Goal: Task Accomplishment & Management: Manage account settings

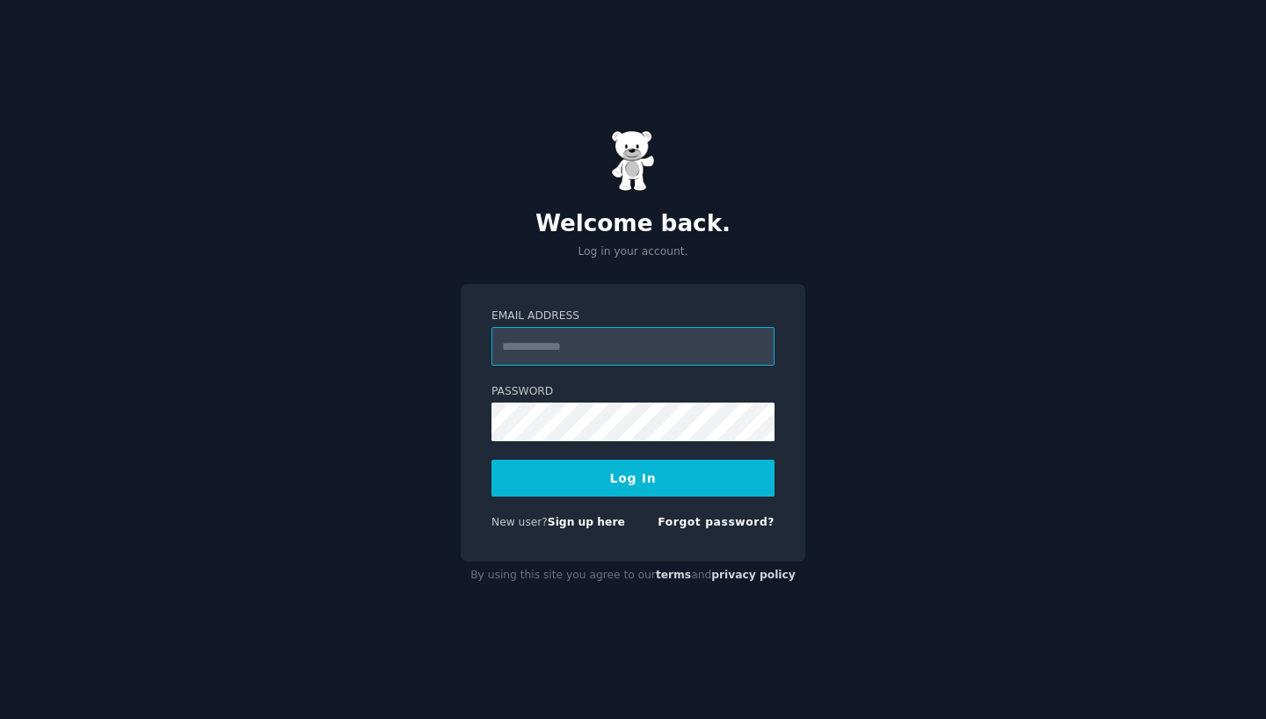
type input "**********"
click at [633, 477] on button "Log In" at bounding box center [632, 478] width 283 height 37
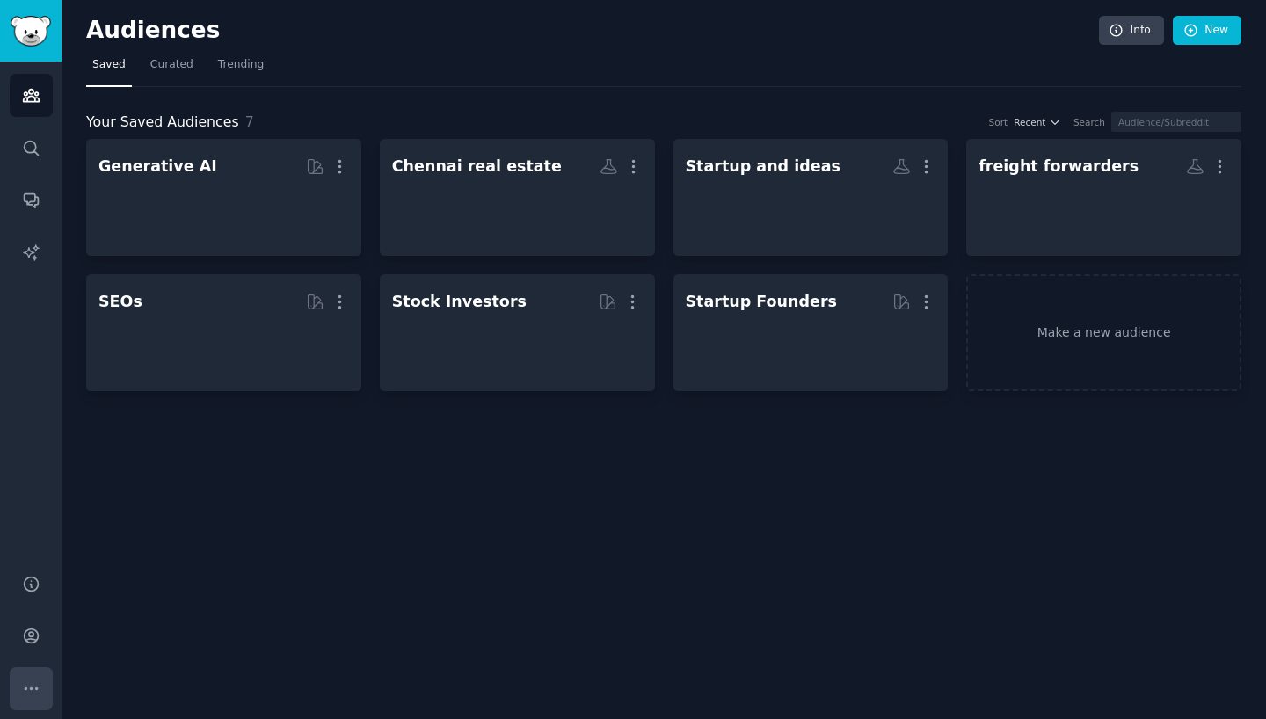
click at [34, 690] on icon "Sidebar" at bounding box center [31, 688] width 18 height 18
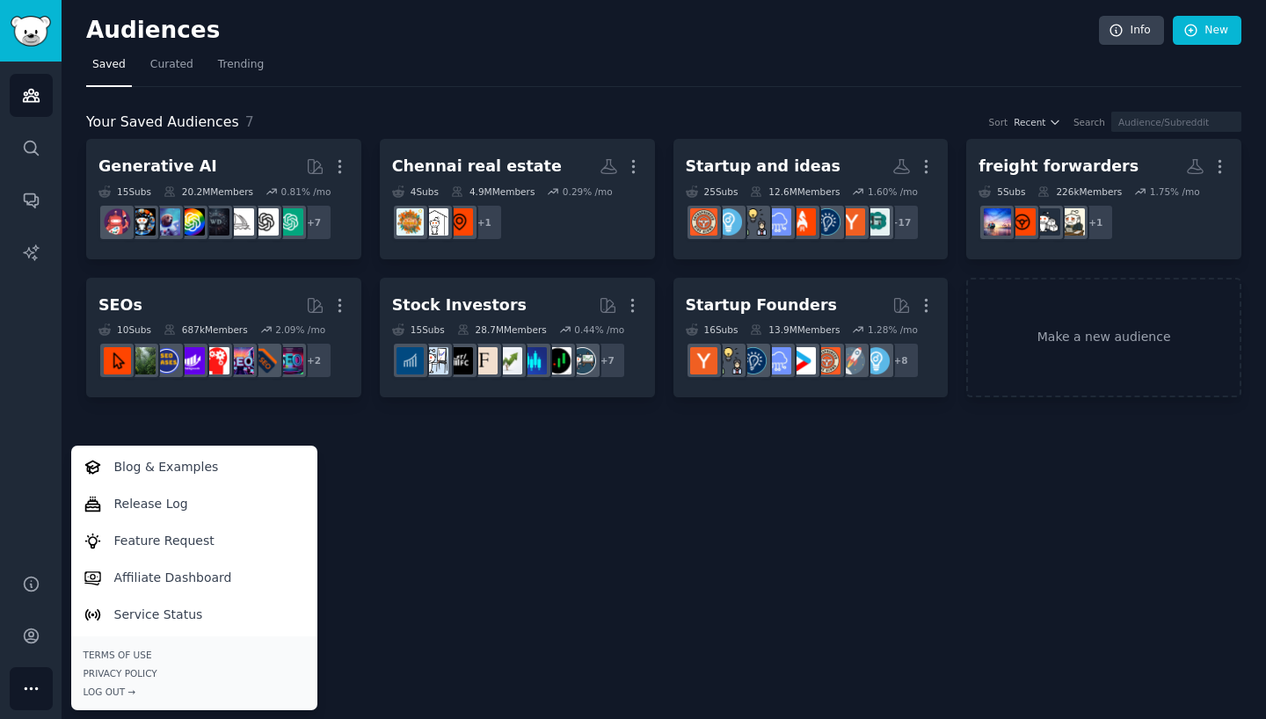
click at [33, 659] on div "Help Account More Blog & Examples Release Log Feature Request Affiliate Dashboa…" at bounding box center [31, 636] width 62 height 166
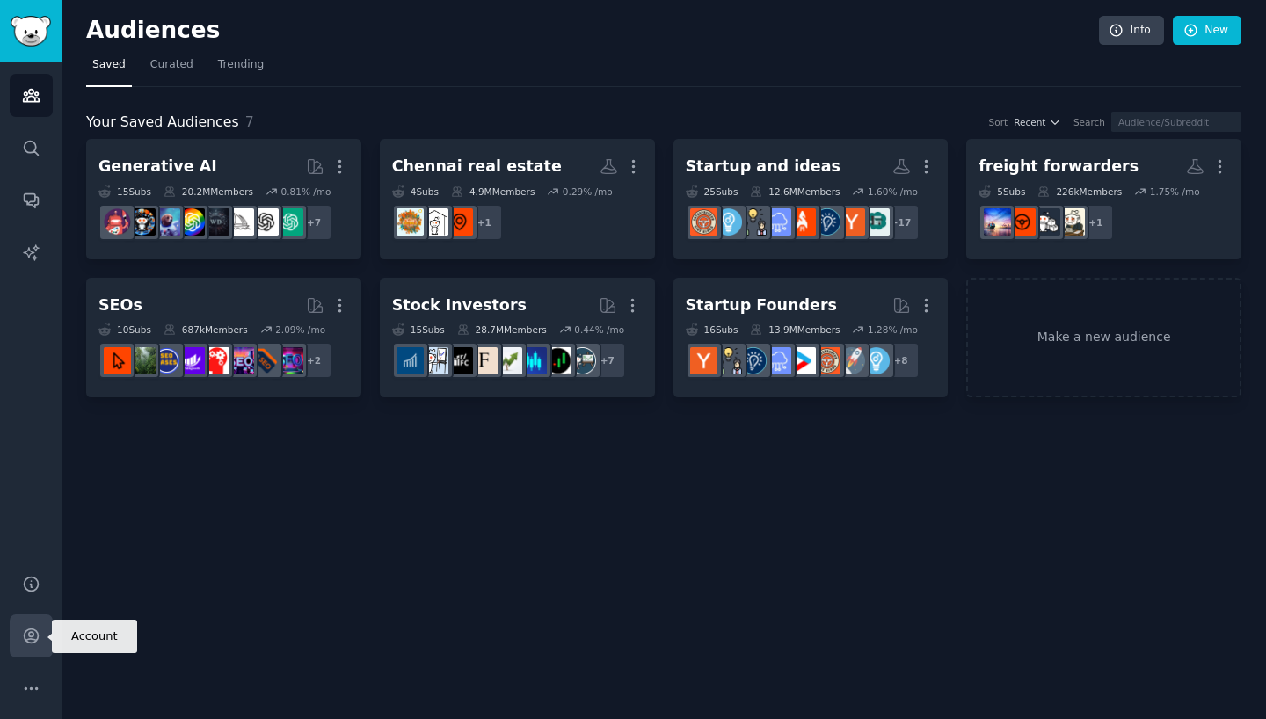
click at [33, 646] on link "Account" at bounding box center [31, 635] width 43 height 43
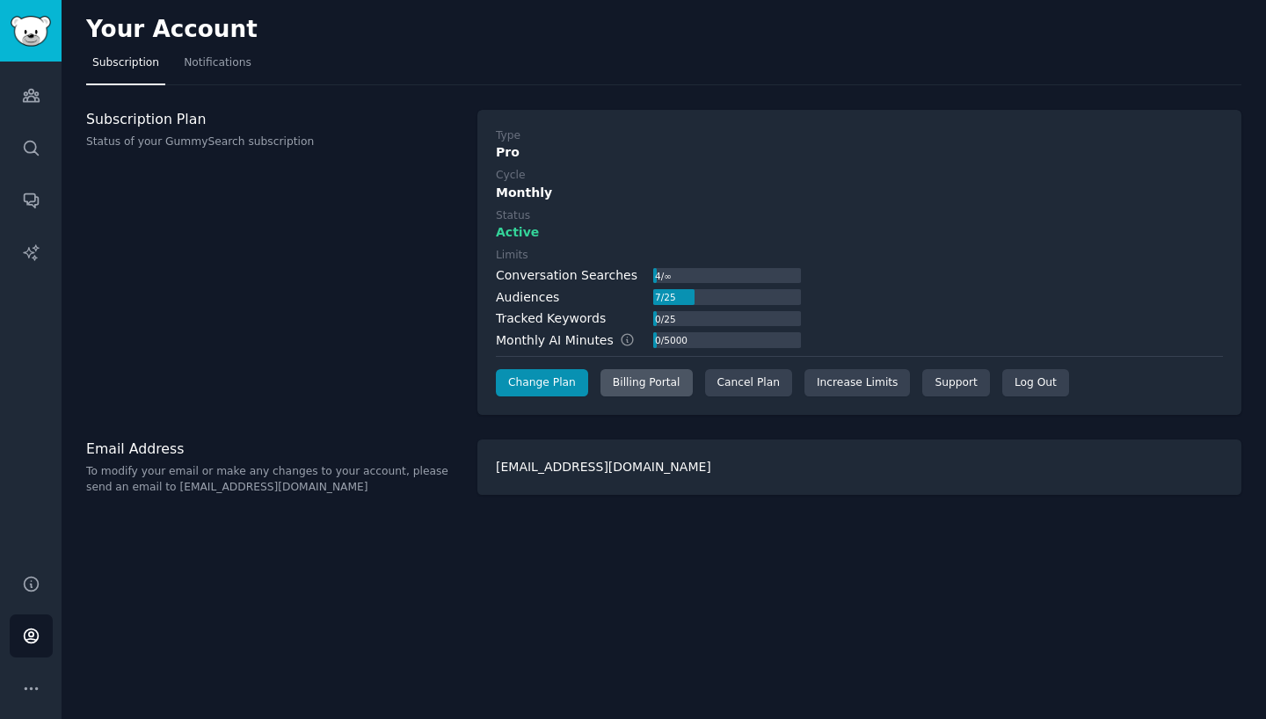
click at [635, 383] on div "Billing Portal" at bounding box center [646, 383] width 92 height 28
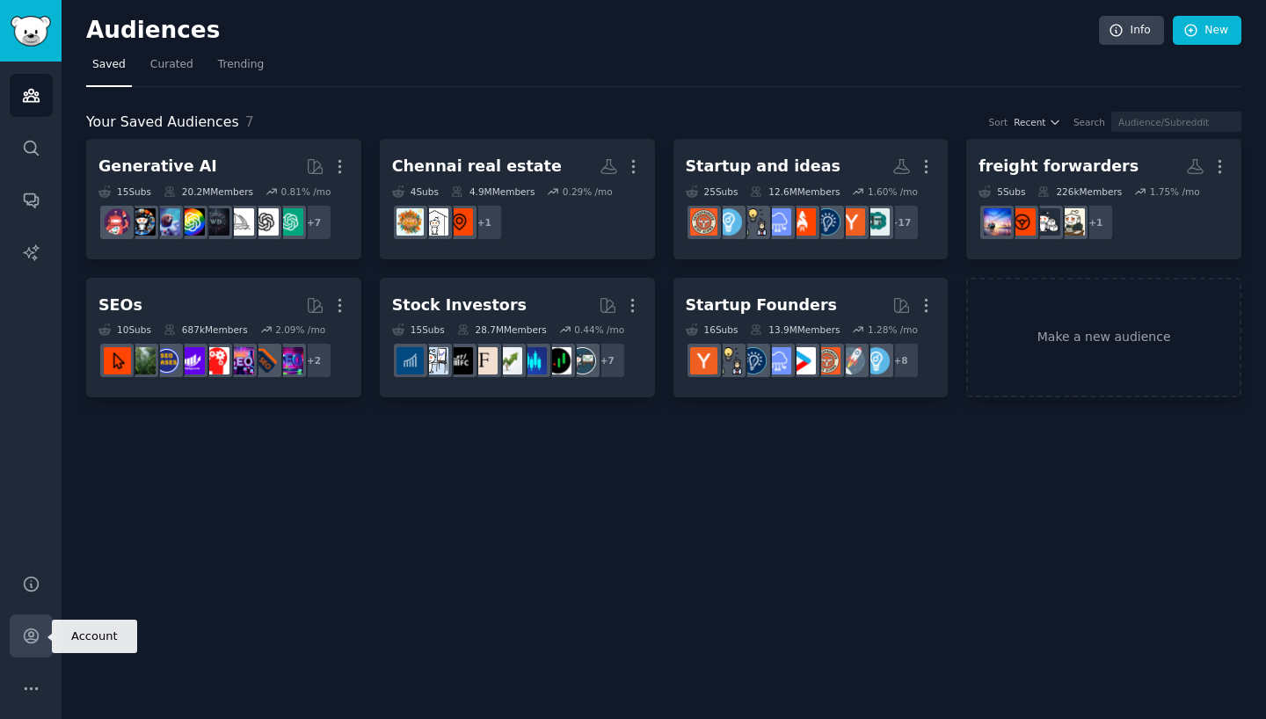
click at [33, 641] on icon "Sidebar" at bounding box center [31, 636] width 18 height 18
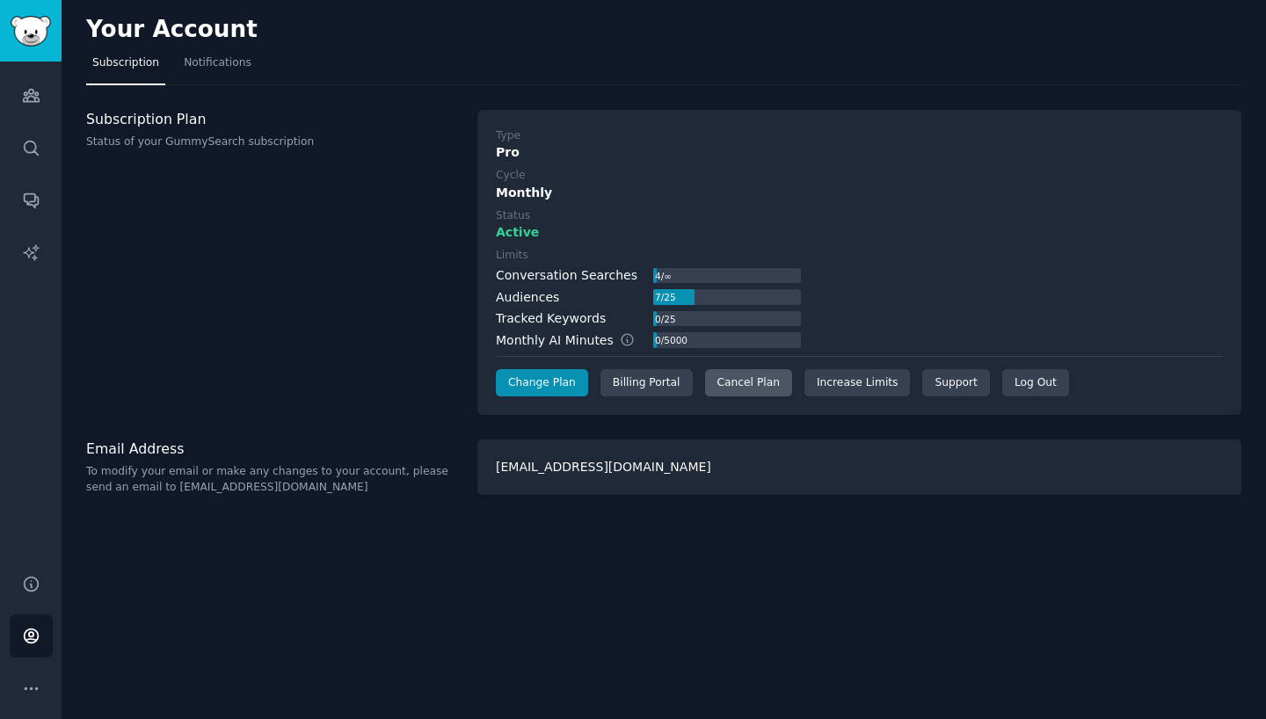
click at [755, 378] on div "Cancel Plan" at bounding box center [748, 383] width 87 height 28
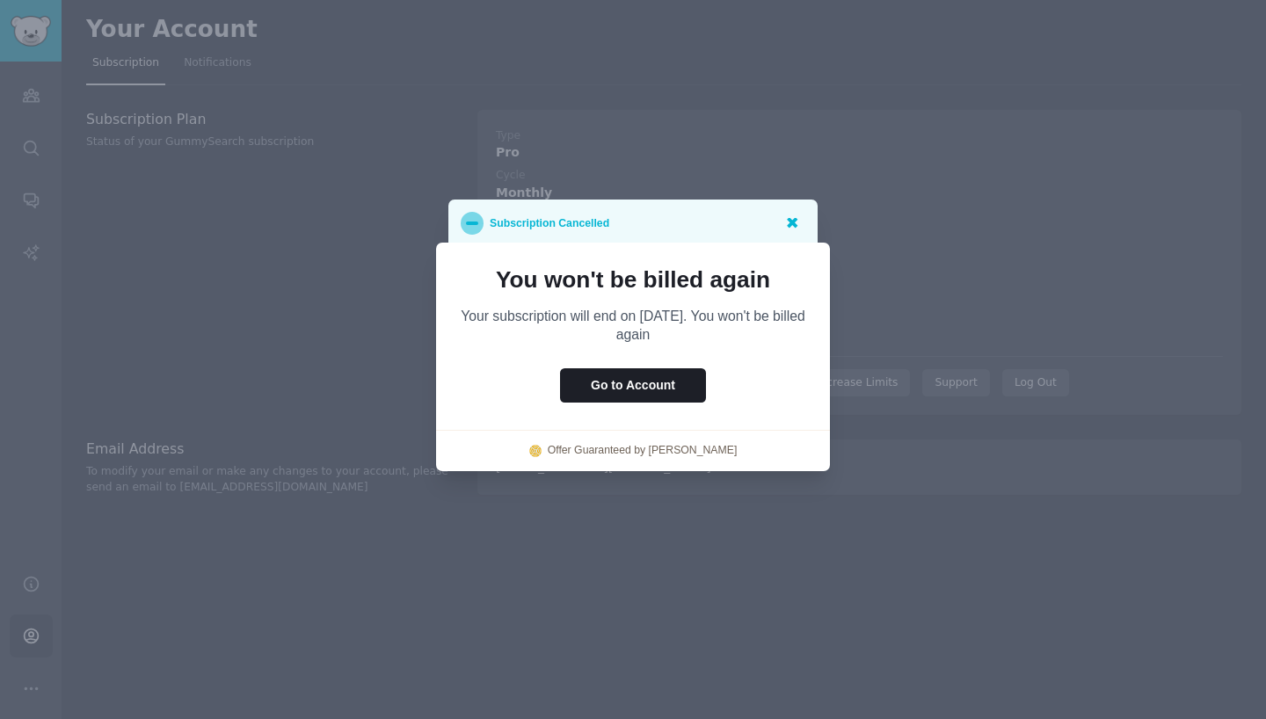
click at [796, 225] on icon at bounding box center [791, 222] width 18 height 18
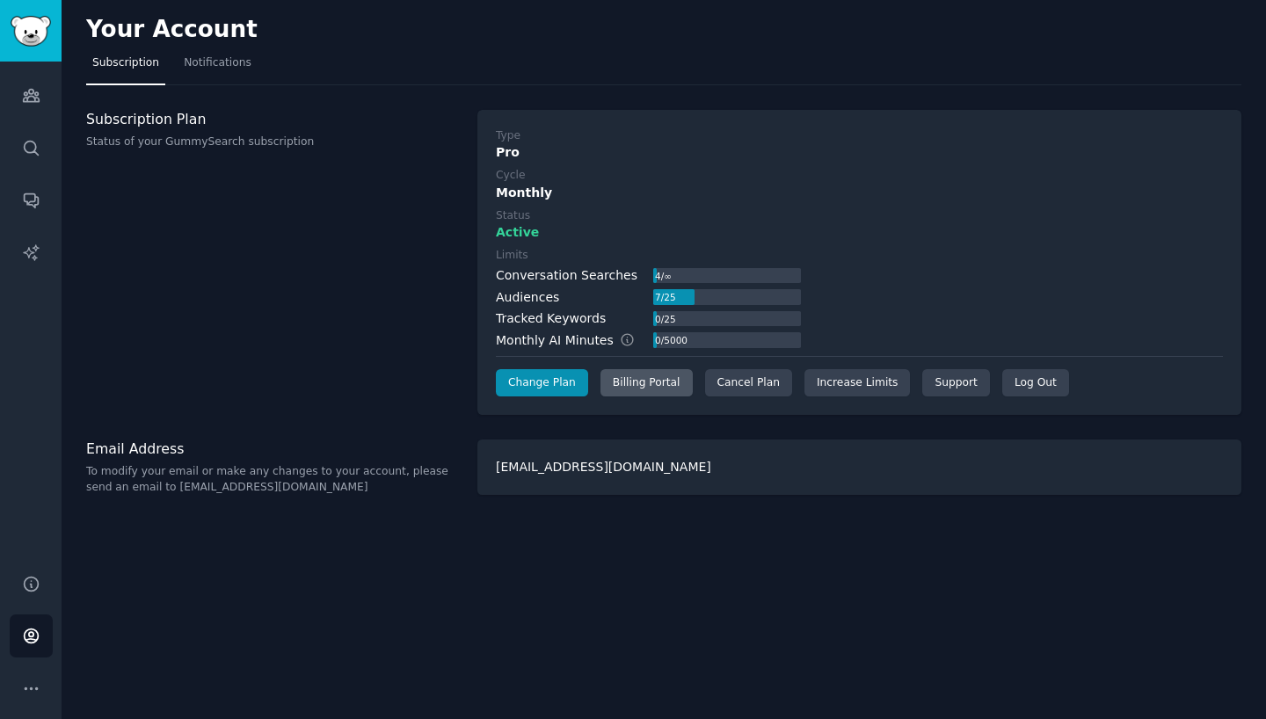
click at [672, 385] on div "Billing Portal" at bounding box center [646, 383] width 92 height 28
